Goal: Information Seeking & Learning: Learn about a topic

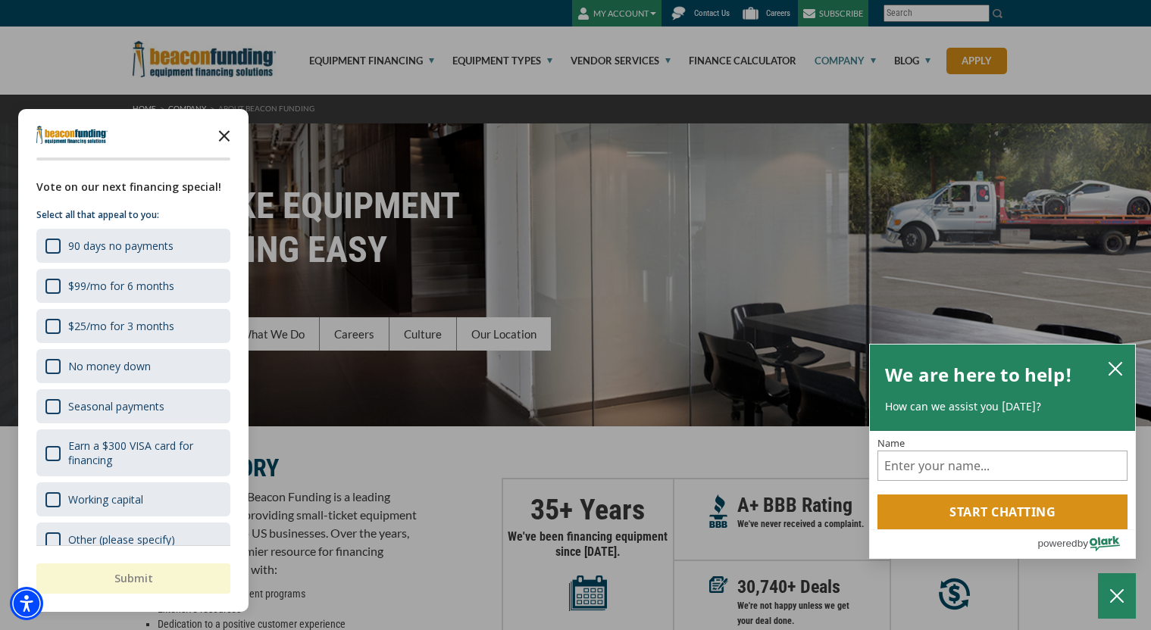
click at [226, 130] on icon "Close the survey" at bounding box center [224, 135] width 30 height 30
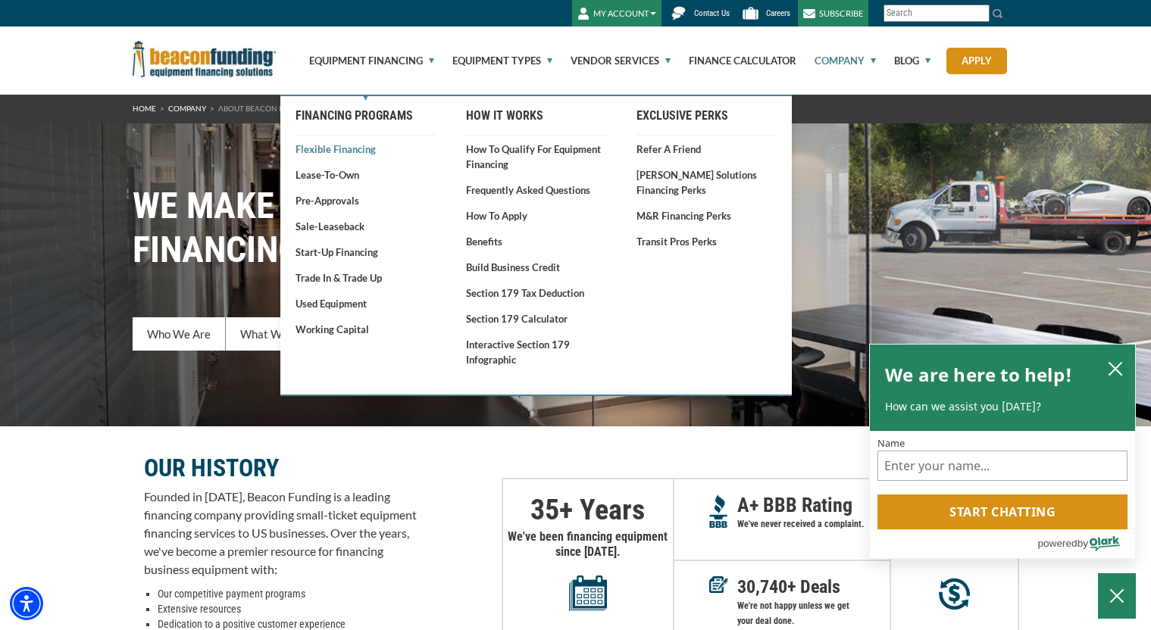
click at [351, 149] on link "Flexible Financing" at bounding box center [365, 149] width 140 height 15
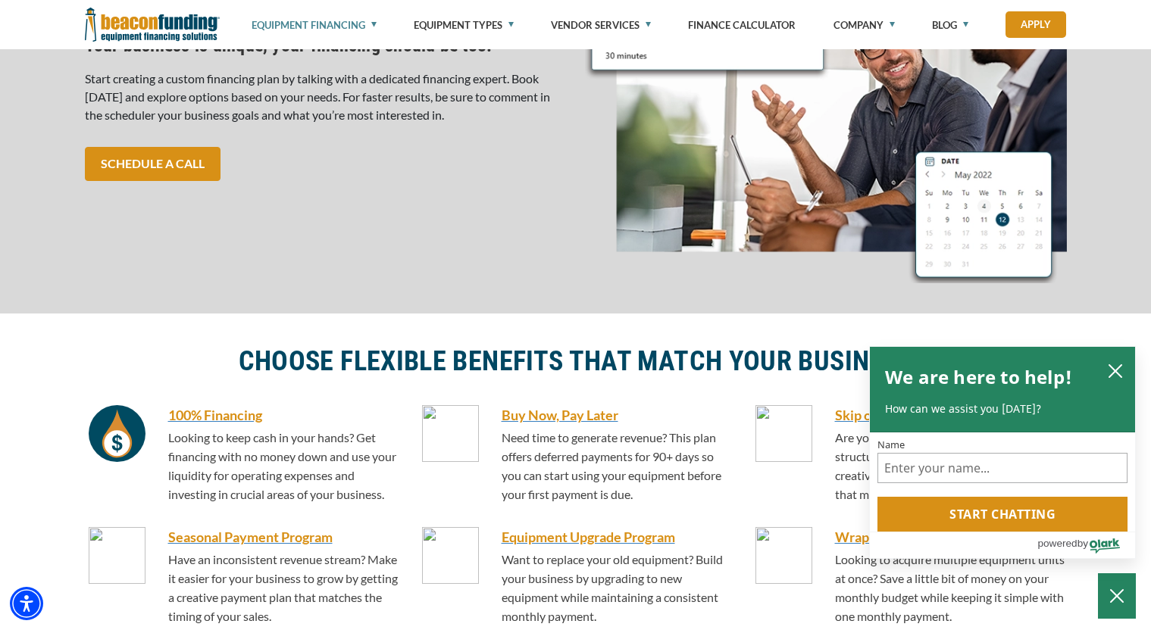
scroll to position [454, 0]
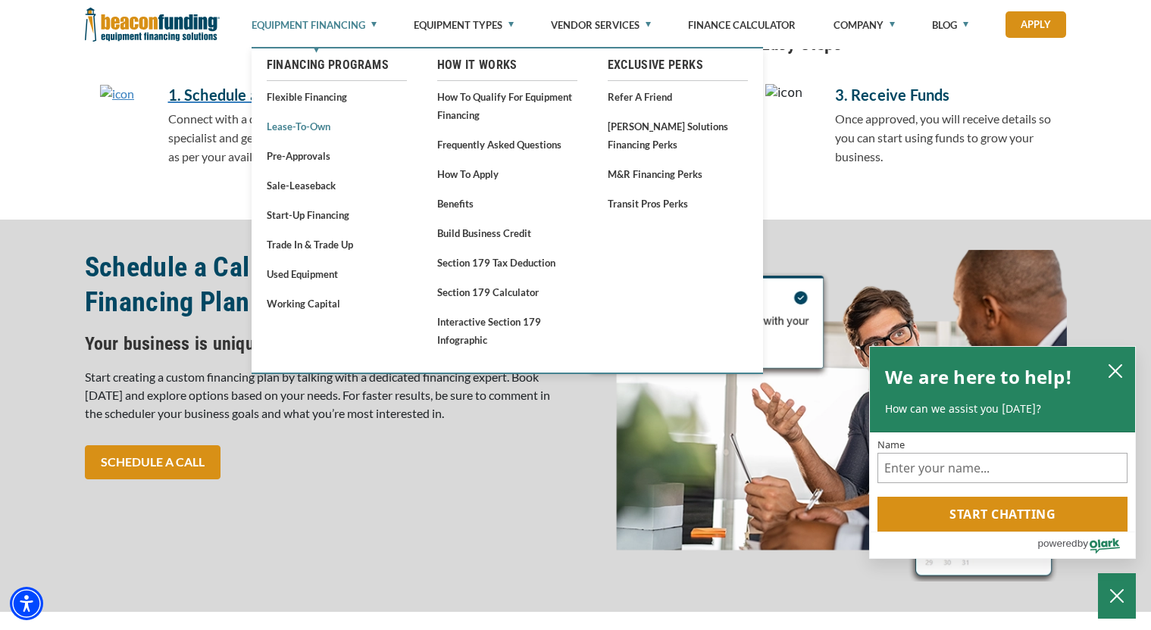
click at [302, 131] on link "Lease-To-Own" at bounding box center [337, 126] width 140 height 19
